Goal: Task Accomplishment & Management: Check status

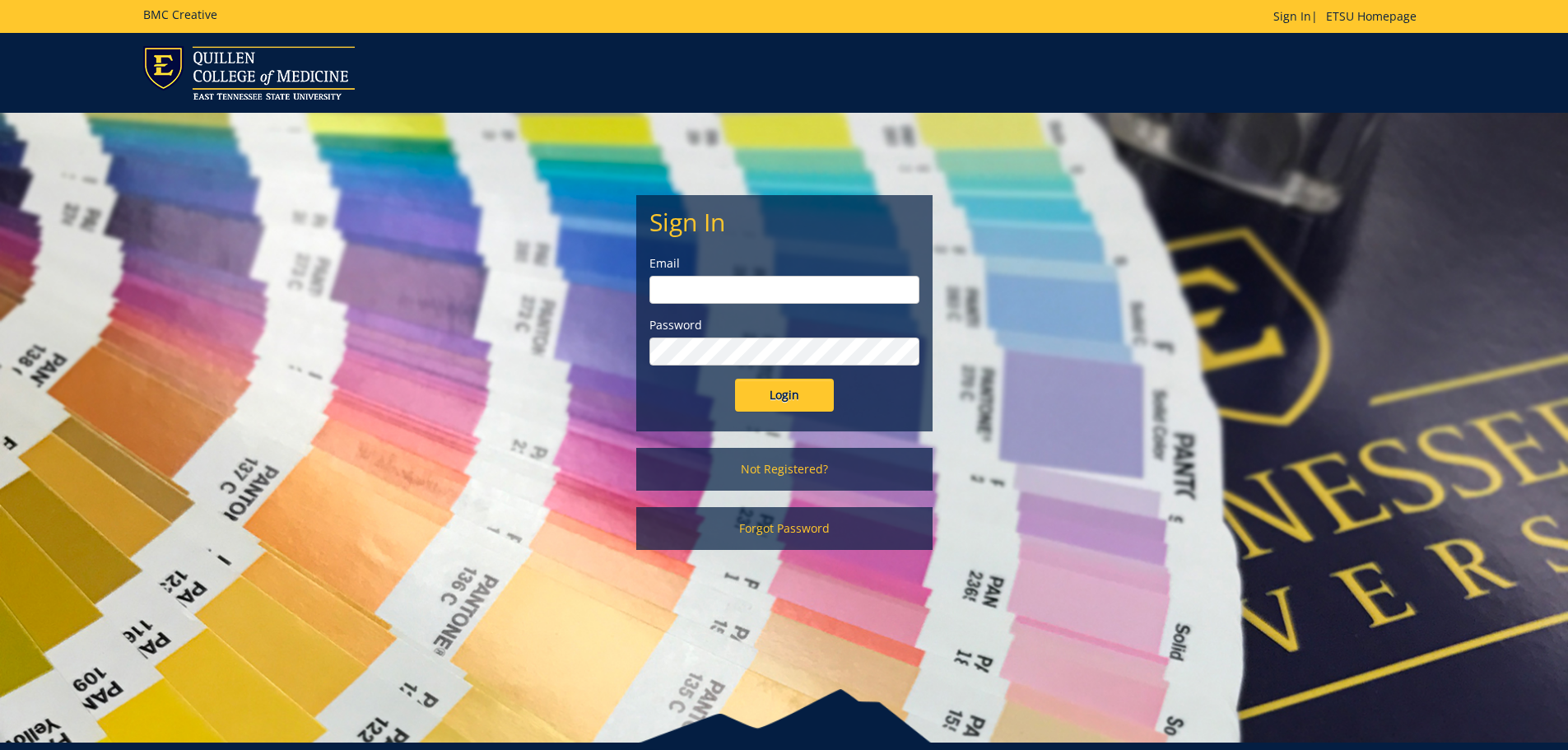
type input "[EMAIL_ADDRESS][DOMAIN_NAME]"
click at [814, 401] on input "Login" at bounding box center [784, 395] width 98 height 33
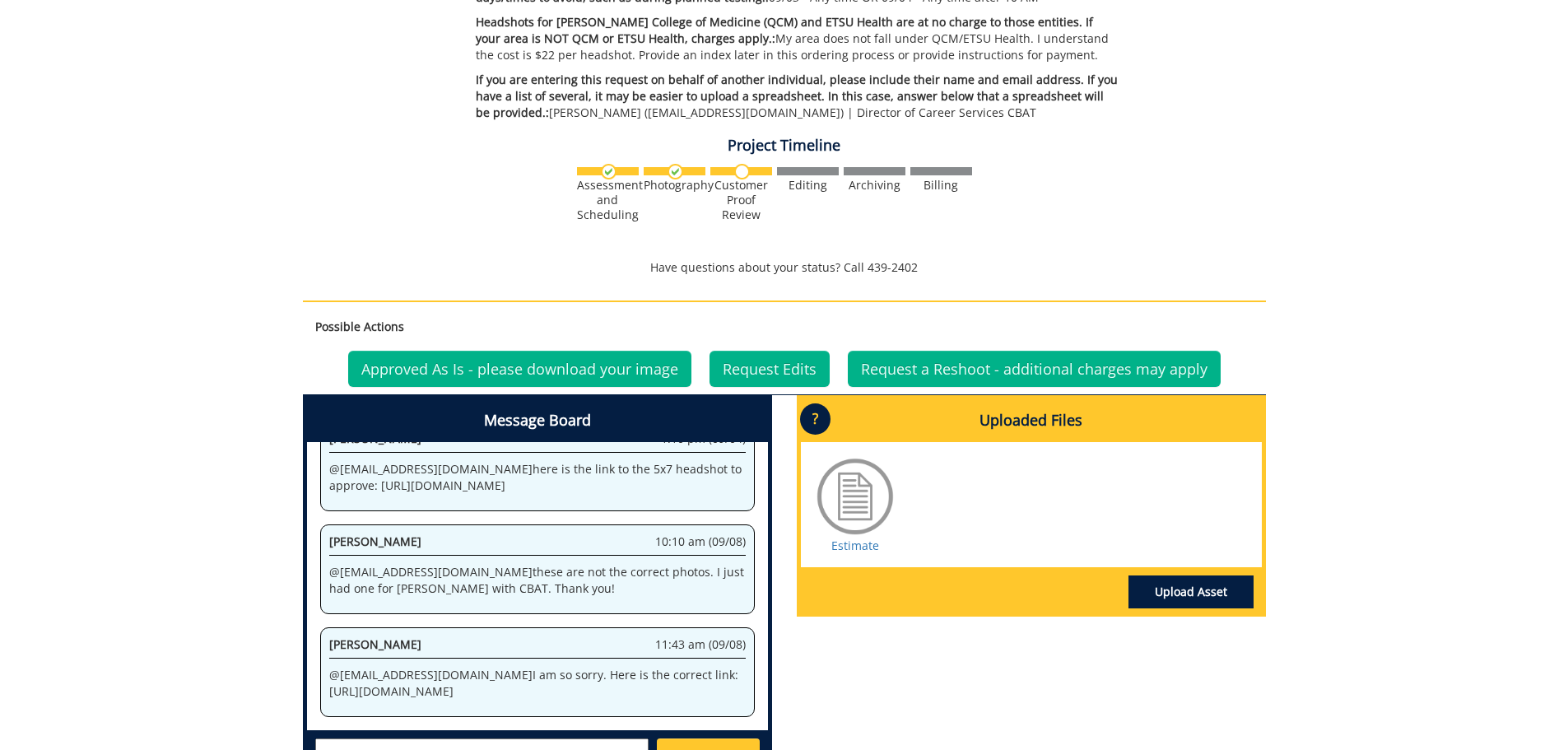
scroll to position [623, 0]
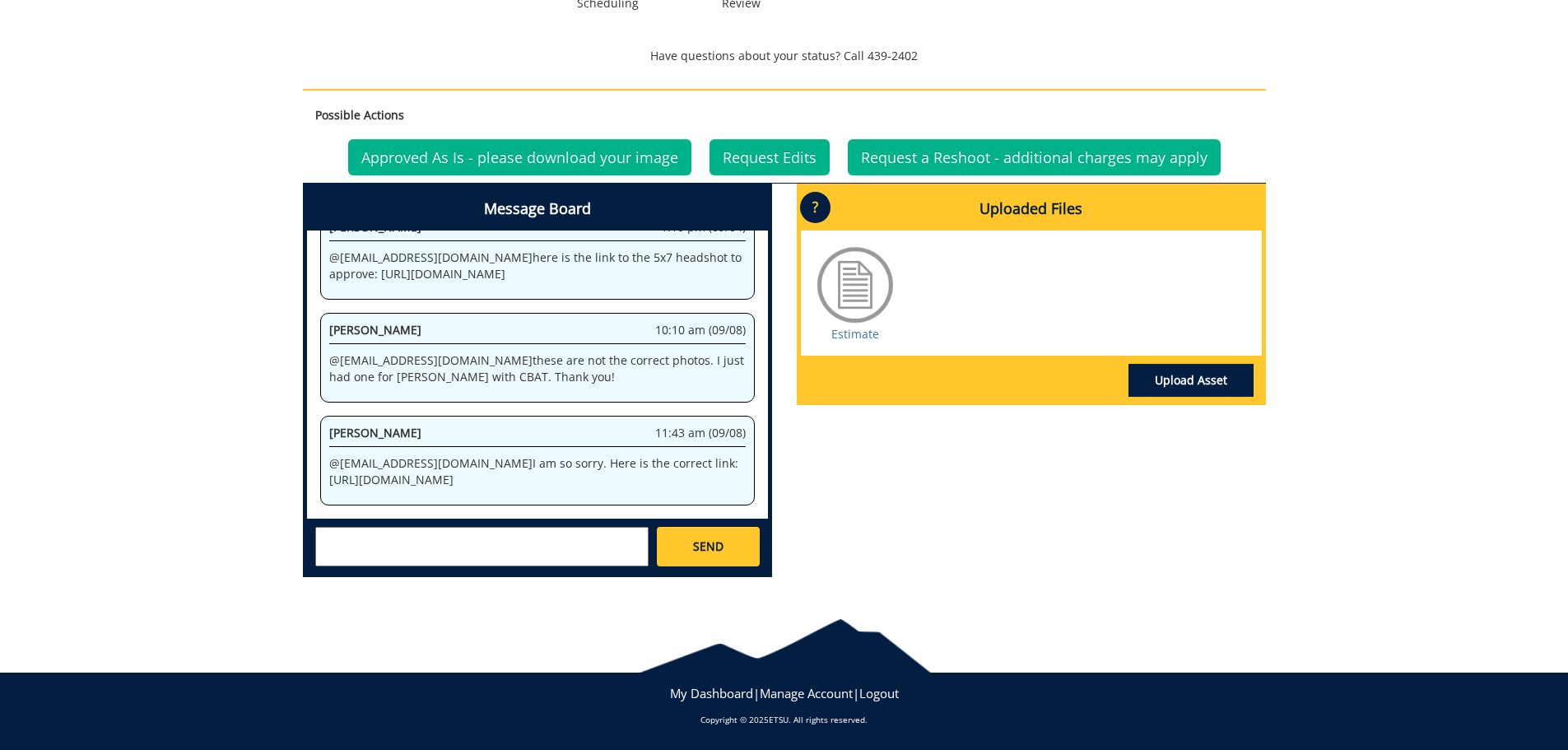
drag, startPoint x: 639, startPoint y: 436, endPoint x: 666, endPoint y: 472, distance: 45.0
click at [666, 472] on p "@ gaylorh@etsu.edu I am so sorry. Here is the correct link: https://etsu365-my.…" at bounding box center [537, 472] width 416 height 33
copy p "https://etsu365-my.sharepoint.com/:f:/g/personal/gougeja_etsu_edu/EjVXllSVEC5Ev…"
click at [512, 160] on link "Approved As Is - please download your image" at bounding box center [520, 158] width 343 height 37
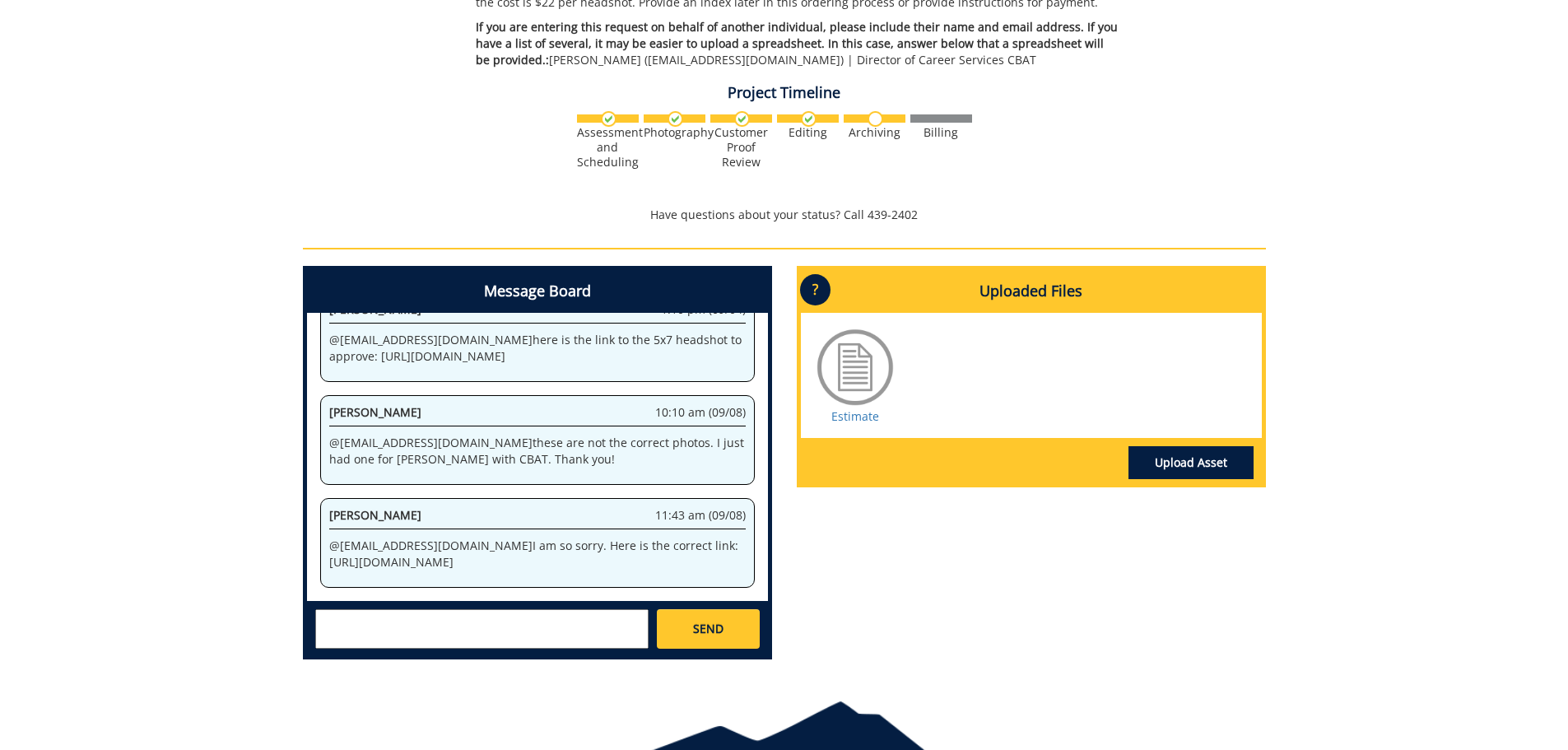
scroll to position [547, 0]
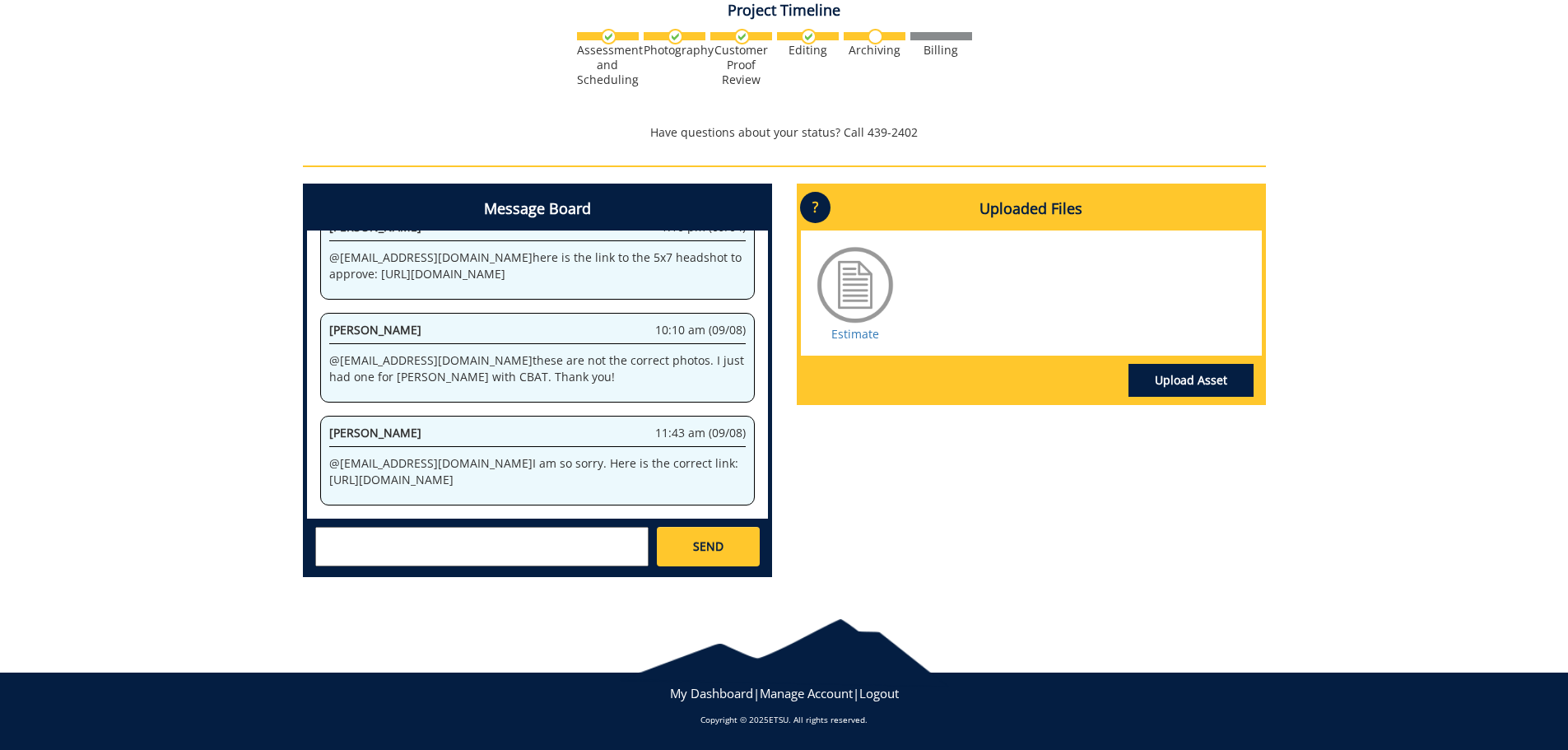
click at [574, 563] on textarea at bounding box center [482, 546] width 334 height 39
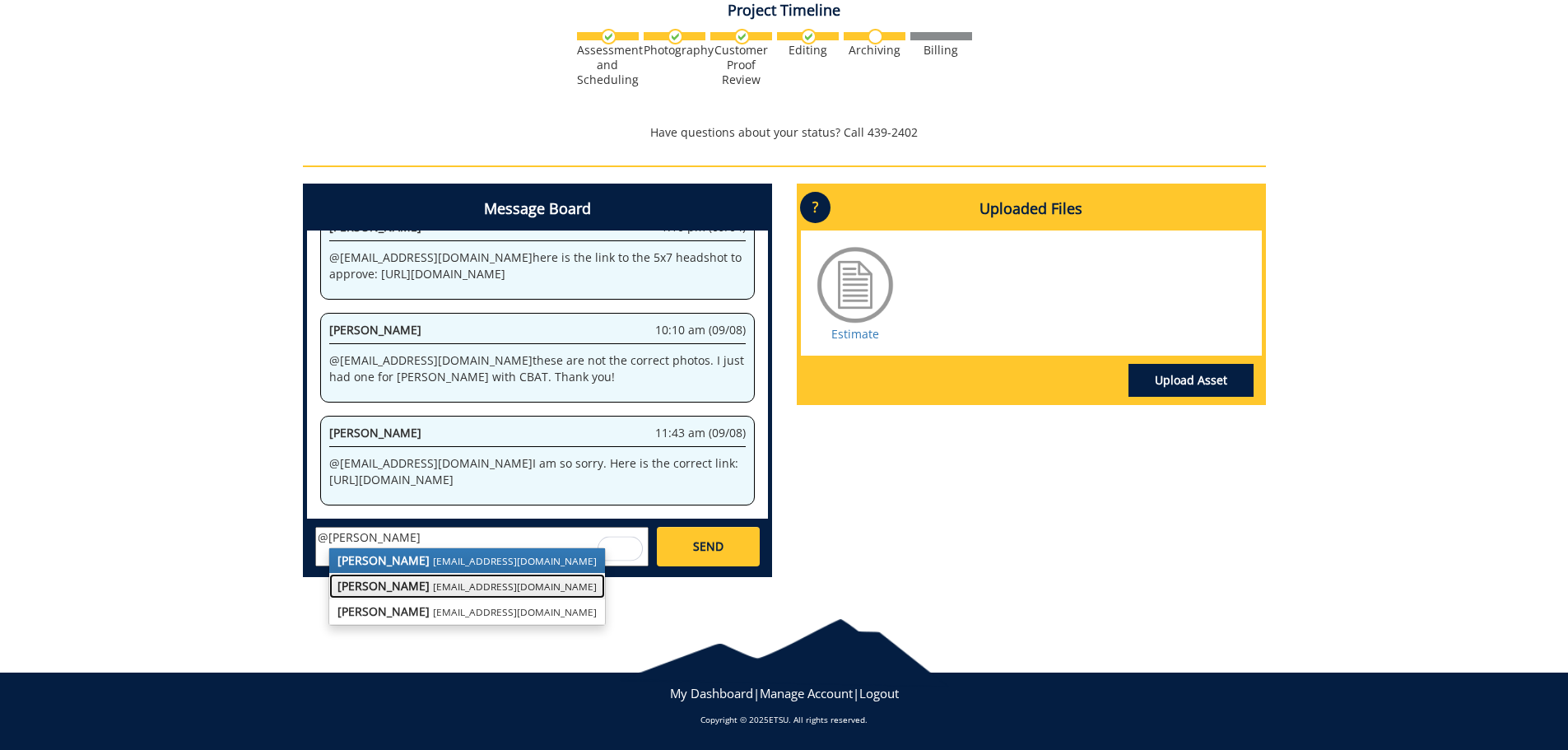
click at [493, 578] on link "[PERSON_NAME] [EMAIL_ADDRESS][DOMAIN_NAME]" at bounding box center [467, 586] width 276 height 24
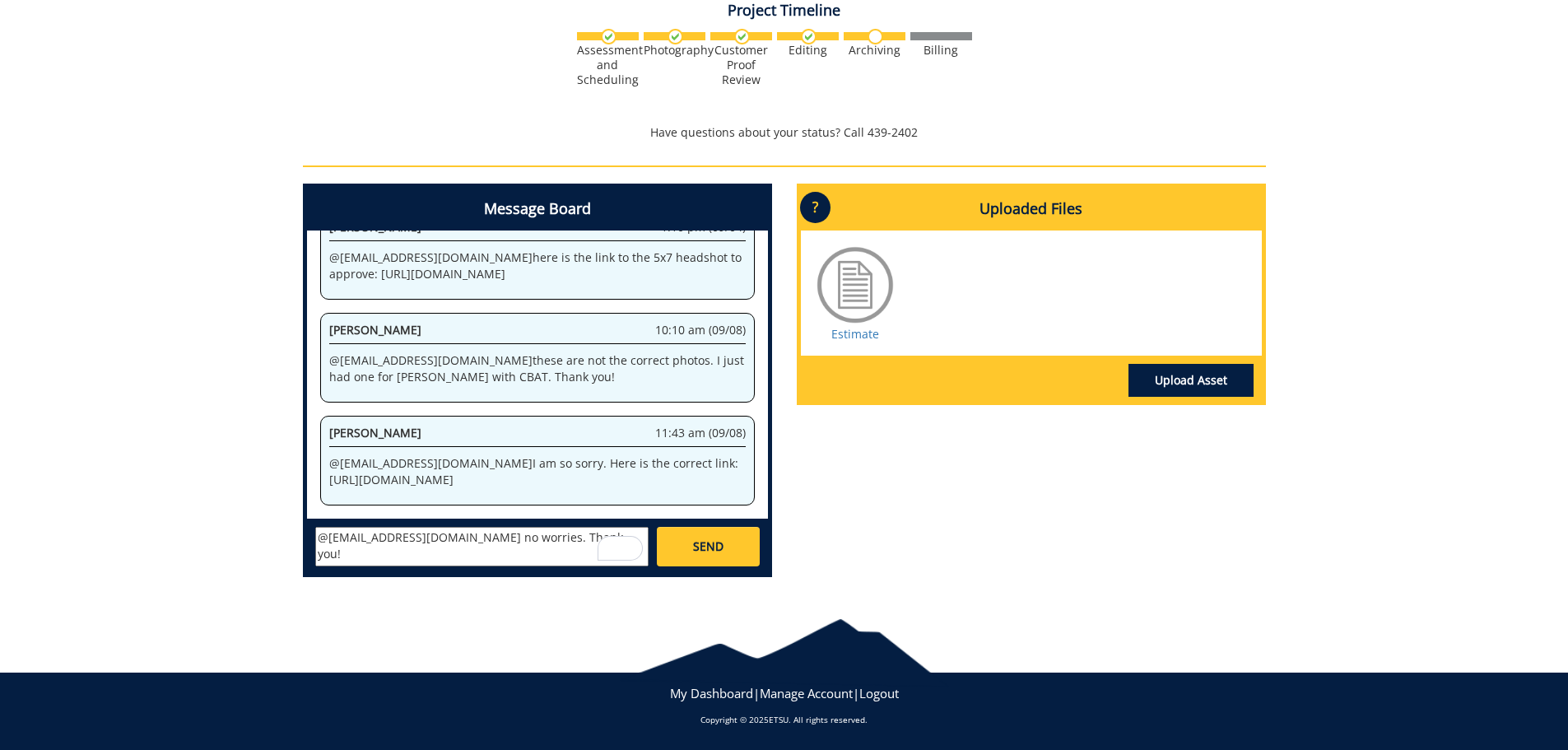
click at [433, 537] on textarea "@[EMAIL_ADDRESS][DOMAIN_NAME] no worries. Thank you!" at bounding box center [482, 546] width 334 height 39
type textarea "@[EMAIL_ADDRESS][DOMAIN_NAME] No worries. Thank you!"
click at [708, 544] on span "SEND" at bounding box center [708, 546] width 30 height 17
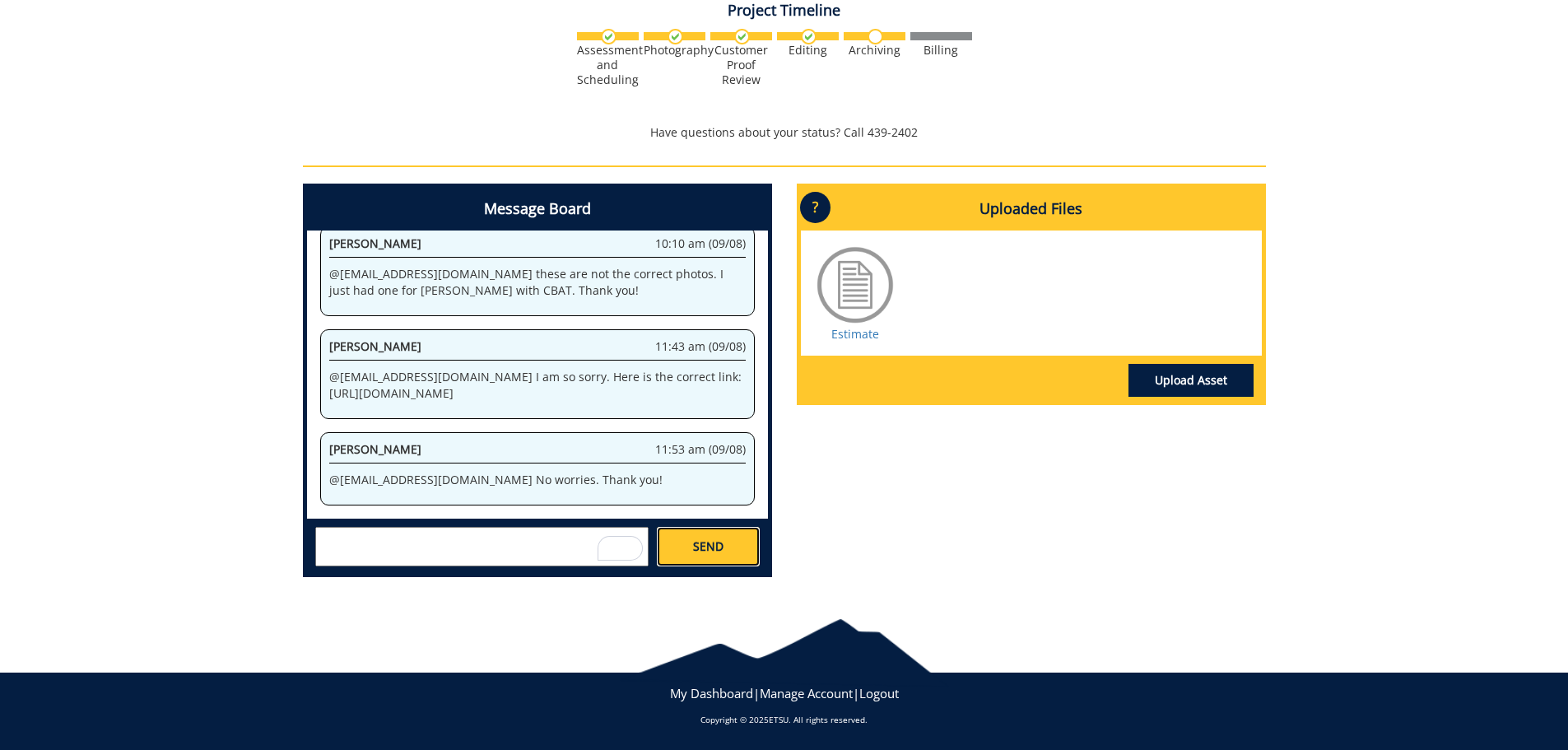
scroll to position [24804, 0]
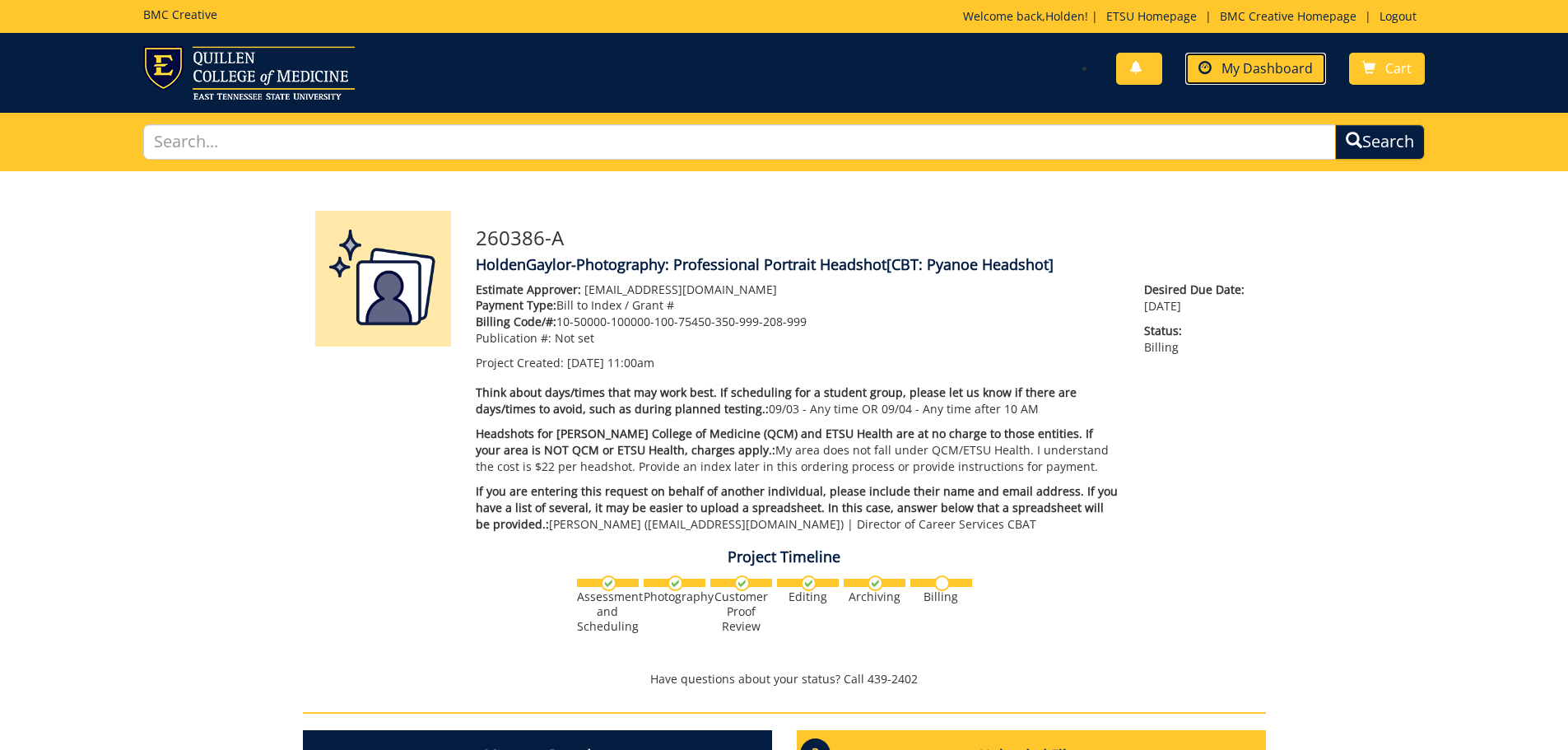
click at [1260, 56] on link "My Dashboard" at bounding box center [1256, 68] width 141 height 32
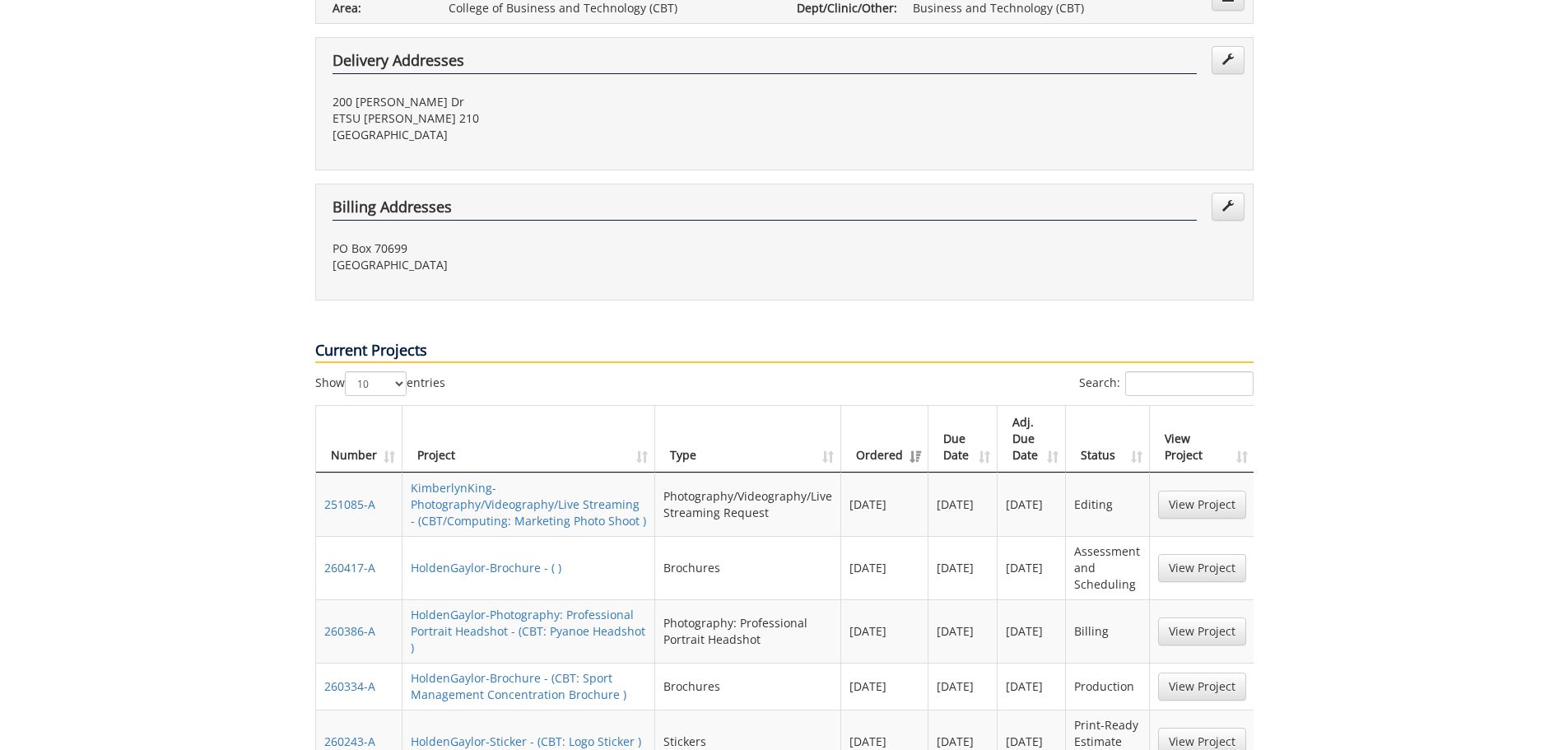
scroll to position [494, 0]
